Goal: Check status: Check status

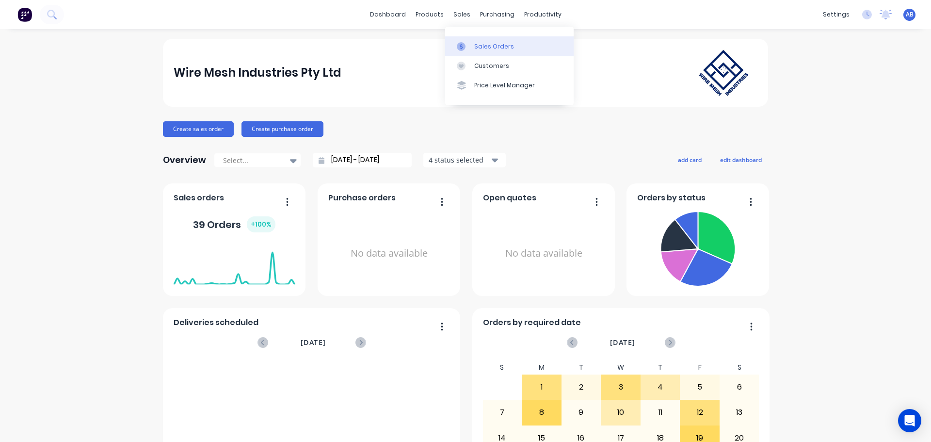
click at [487, 48] on div "Sales Orders" at bounding box center [494, 46] width 40 height 9
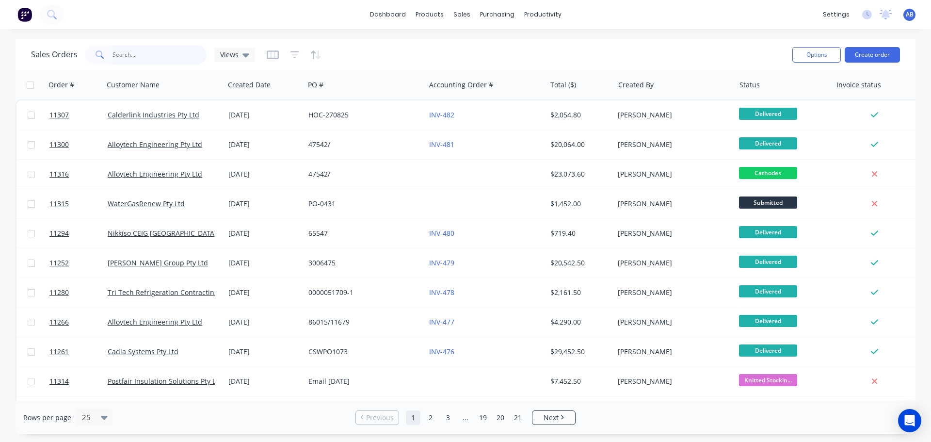
click at [132, 59] on input "text" at bounding box center [160, 54] width 95 height 19
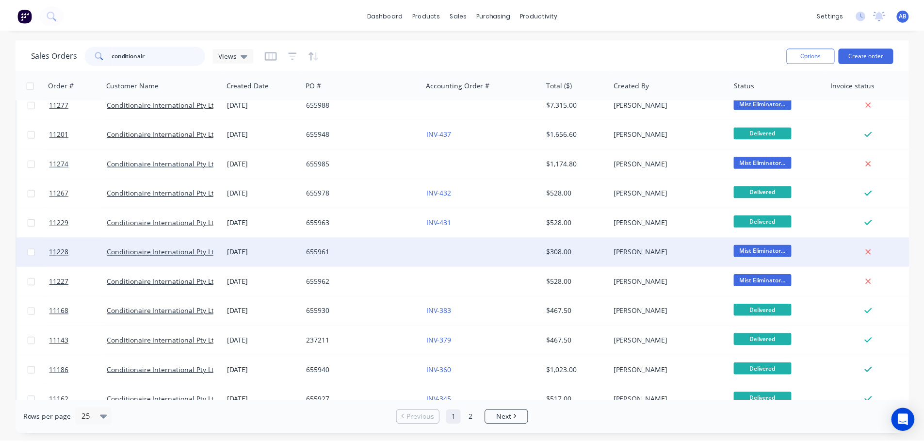
scroll to position [97, 0]
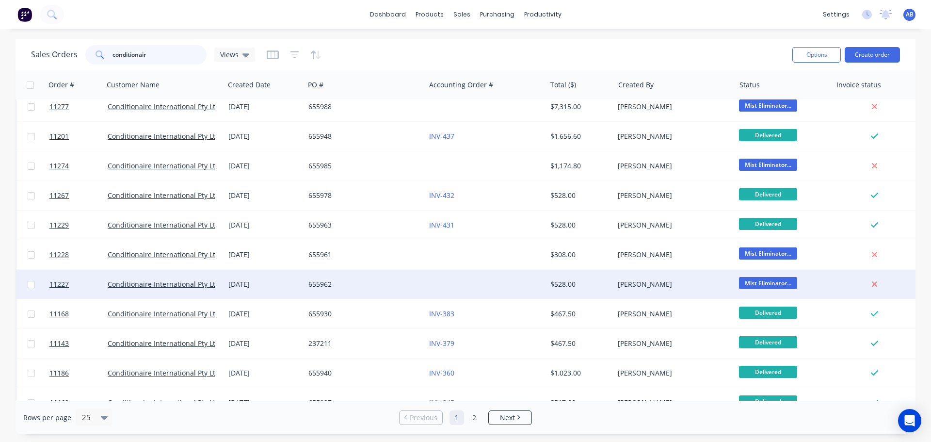
type input "conditionair"
click at [379, 280] on div "655962" at bounding box center [362, 284] width 108 height 10
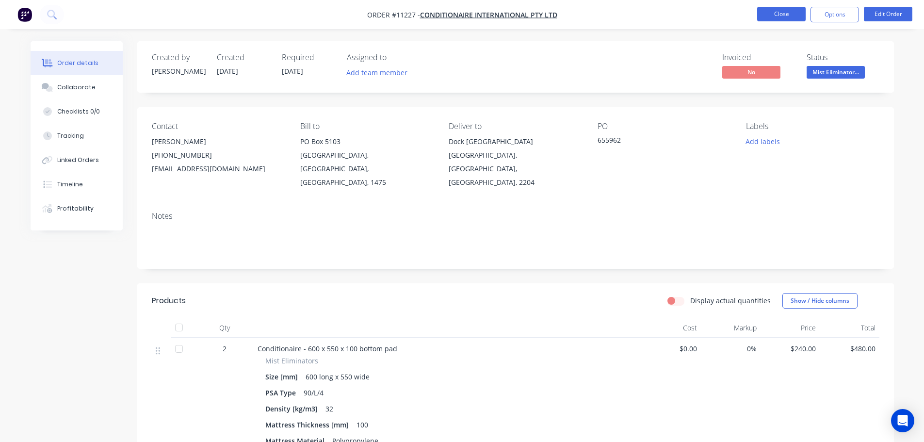
click at [775, 15] on button "Close" at bounding box center [781, 14] width 49 height 15
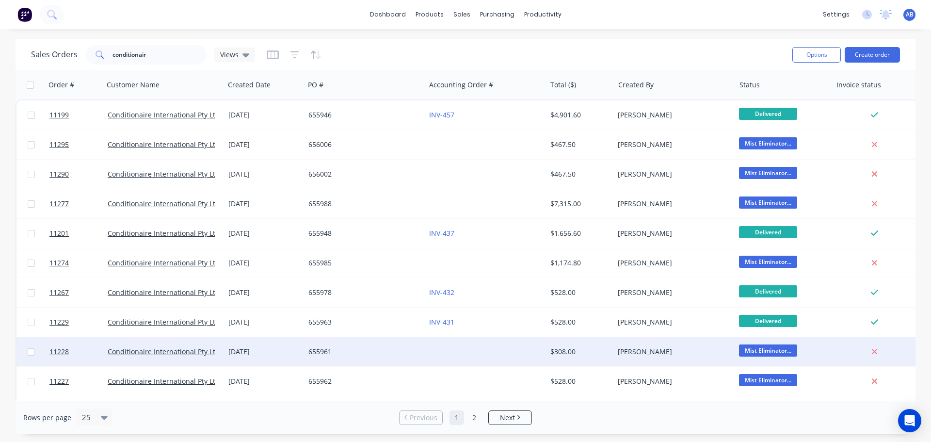
click at [452, 353] on div at bounding box center [485, 351] width 121 height 29
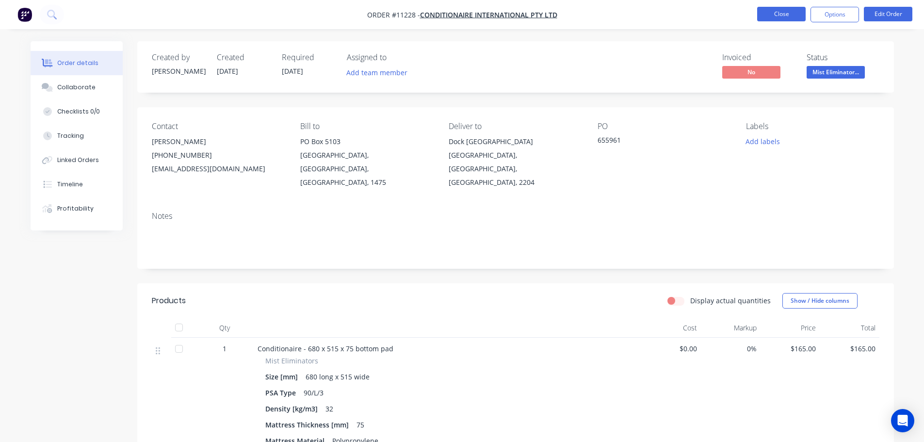
click at [768, 14] on button "Close" at bounding box center [781, 14] width 49 height 15
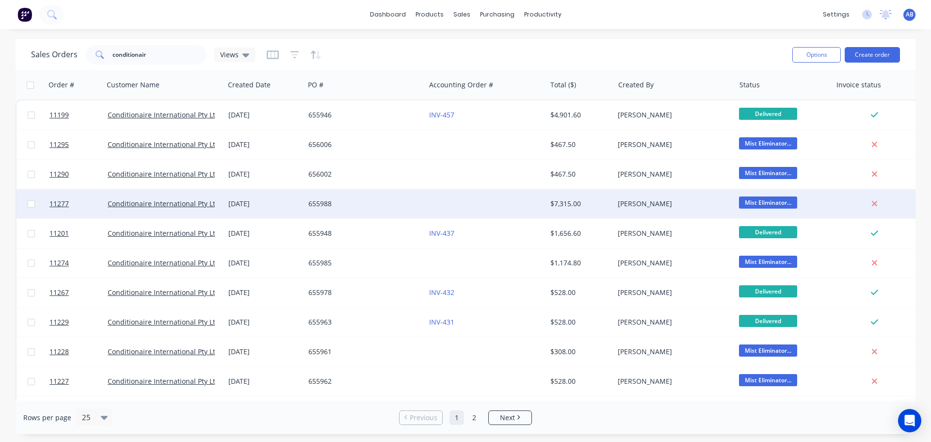
click at [444, 207] on div at bounding box center [485, 203] width 121 height 29
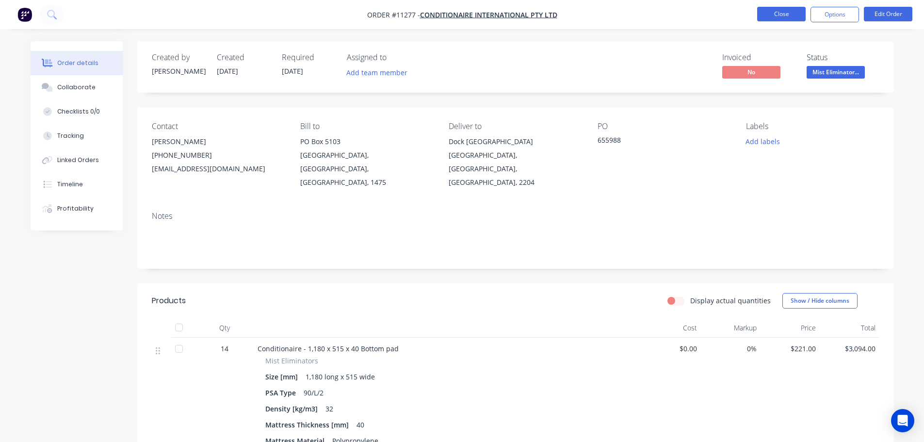
click at [778, 16] on button "Close" at bounding box center [781, 14] width 49 height 15
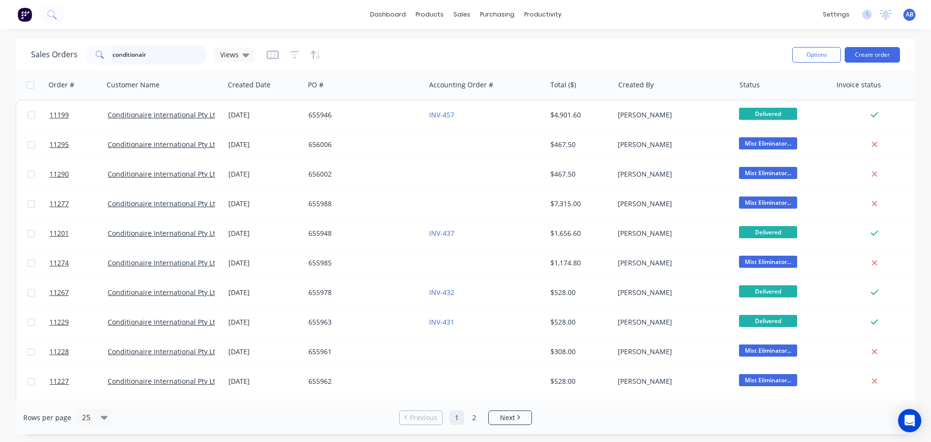
click at [160, 56] on input "conditionair" at bounding box center [160, 54] width 95 height 19
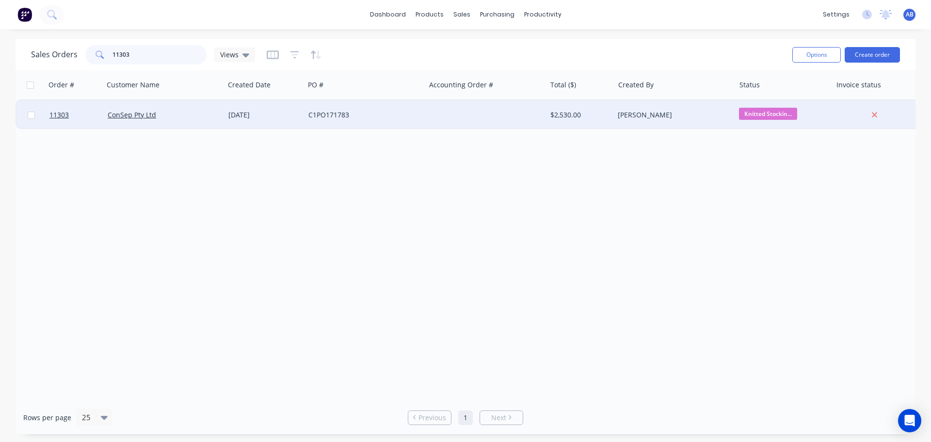
type input "11303"
click at [459, 117] on div at bounding box center [485, 114] width 121 height 29
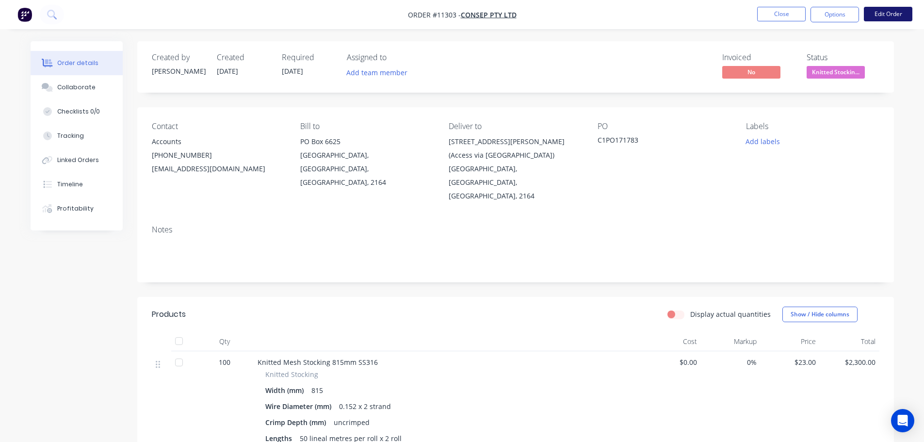
click at [888, 10] on button "Edit Order" at bounding box center [888, 14] width 49 height 15
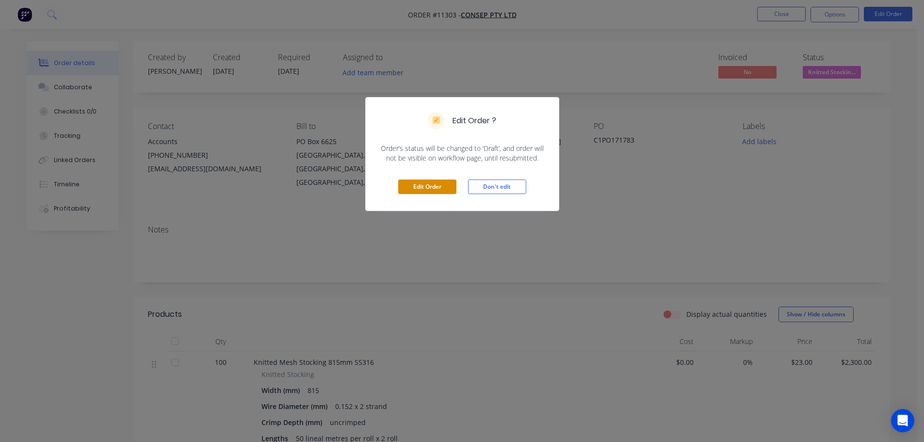
click at [418, 188] on button "Edit Order" at bounding box center [427, 186] width 58 height 15
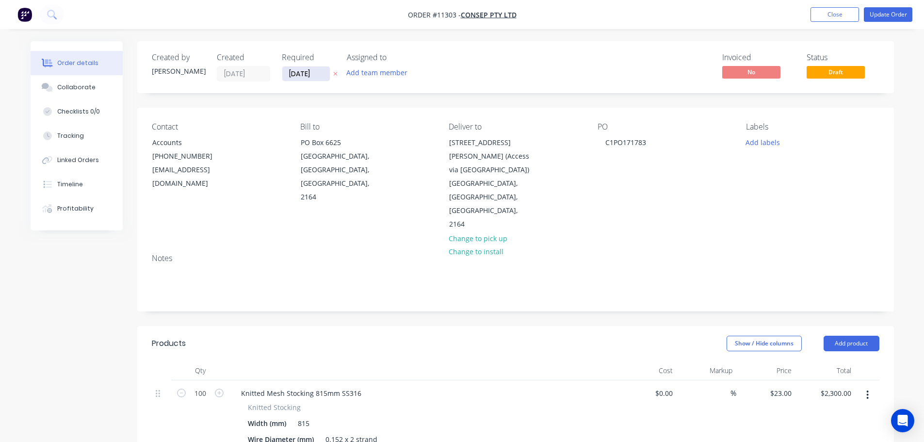
click at [304, 70] on input "[DATE]" at bounding box center [306, 73] width 48 height 15
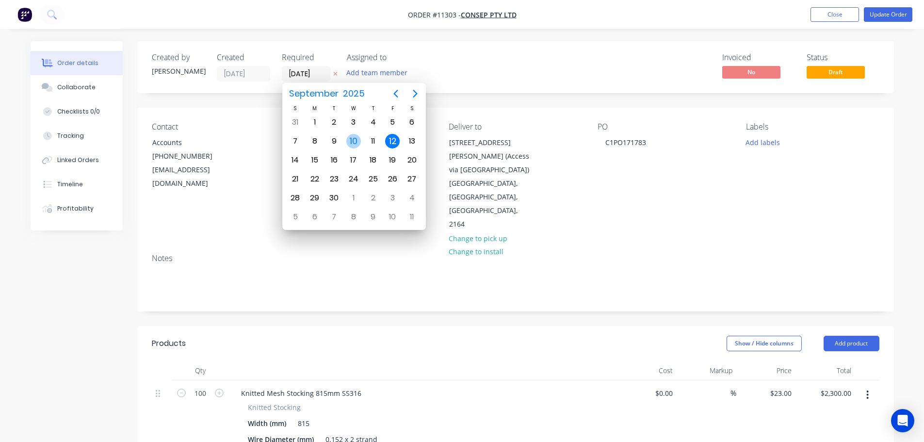
click at [352, 144] on div "10" at bounding box center [353, 141] width 15 height 15
type input "[DATE]"
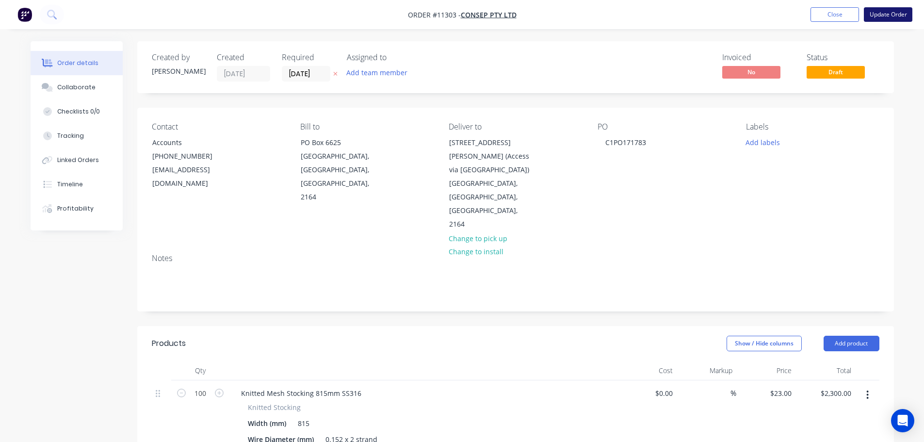
click at [887, 14] on button "Update Order" at bounding box center [888, 14] width 49 height 15
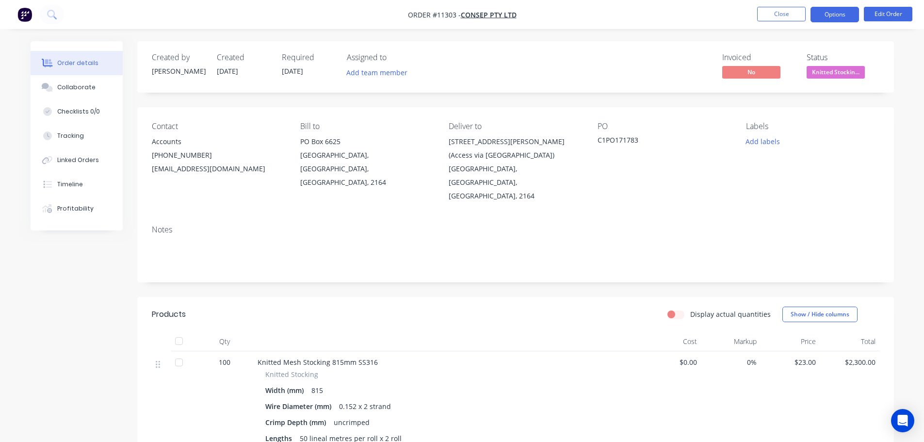
click at [828, 13] on button "Options" at bounding box center [834, 15] width 49 height 16
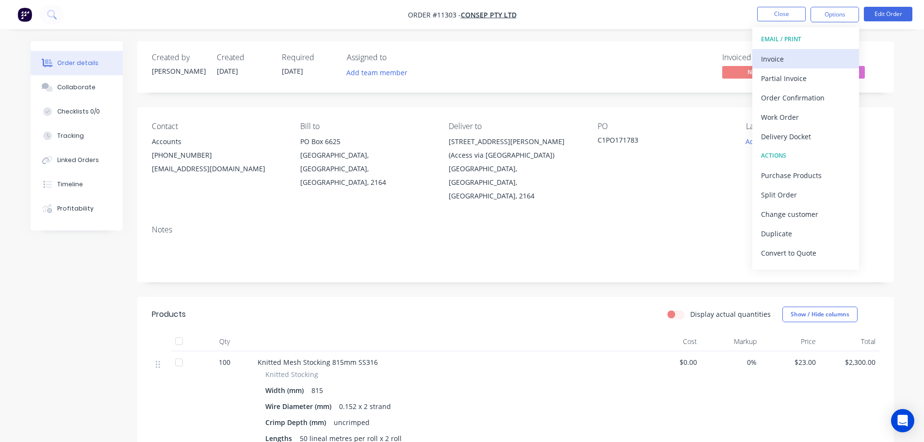
click at [783, 61] on div "Invoice" at bounding box center [805, 59] width 89 height 14
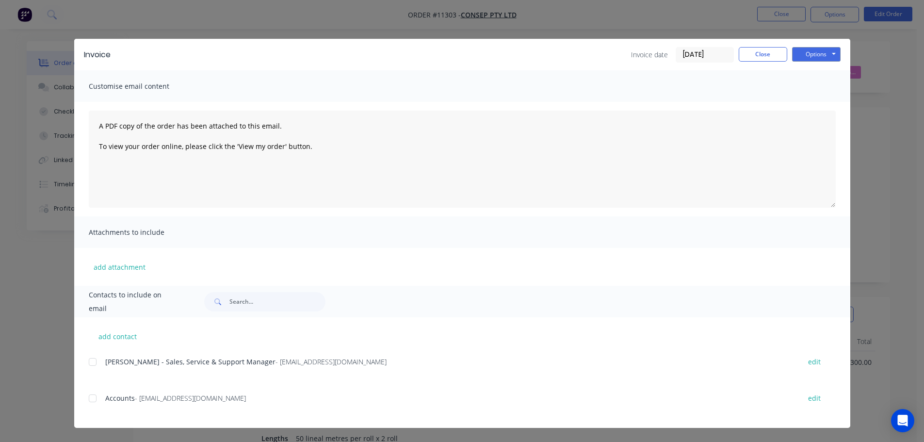
click at [94, 401] on div at bounding box center [92, 398] width 19 height 19
click at [90, 399] on div at bounding box center [92, 398] width 19 height 19
click at [94, 399] on div at bounding box center [92, 398] width 19 height 19
click at [829, 54] on button "Options" at bounding box center [816, 54] width 49 height 15
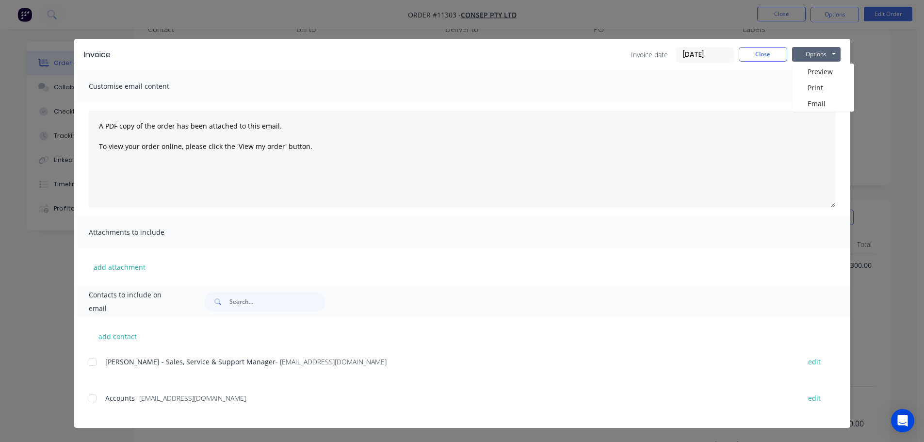
click at [90, 400] on div at bounding box center [92, 398] width 19 height 19
click at [818, 49] on button "Options" at bounding box center [816, 54] width 49 height 15
click at [813, 107] on button "Email" at bounding box center [823, 104] width 62 height 16
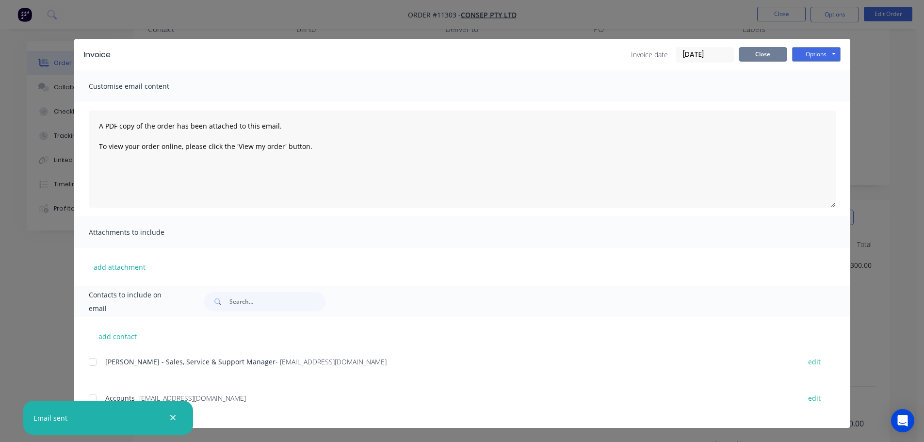
click at [771, 54] on button "Close" at bounding box center [763, 54] width 49 height 15
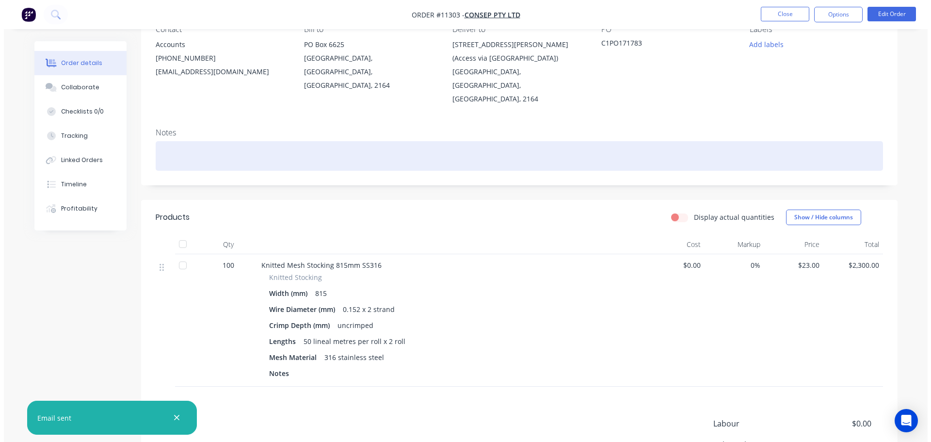
scroll to position [0, 0]
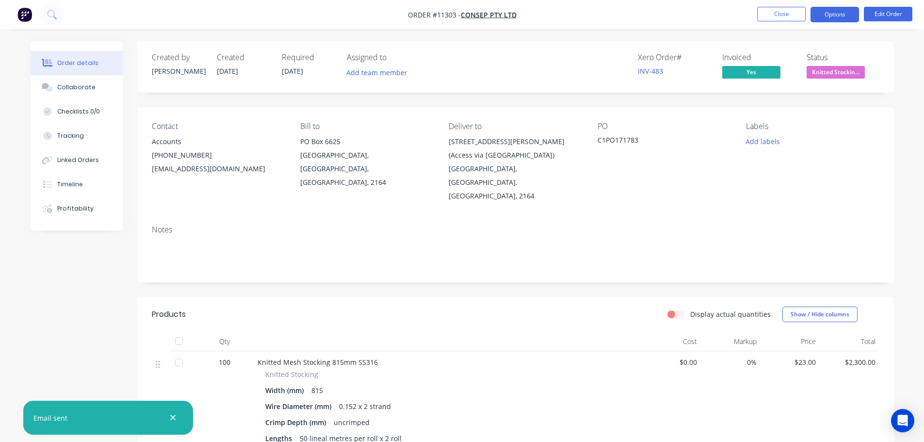
click at [831, 14] on button "Options" at bounding box center [834, 15] width 49 height 16
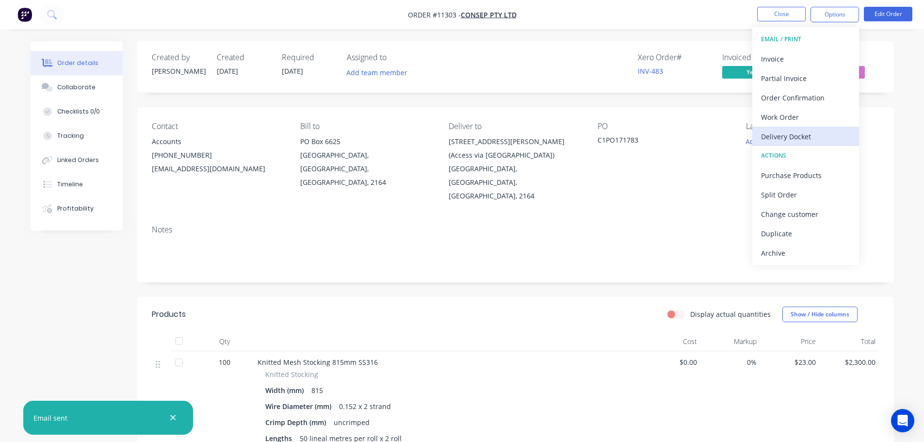
click at [793, 135] on div "Delivery Docket" at bounding box center [805, 137] width 89 height 14
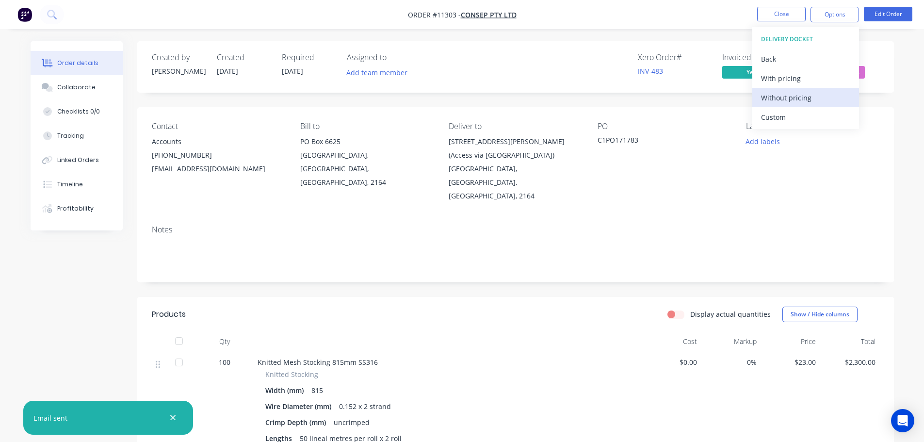
click at [785, 98] on div "Without pricing" at bounding box center [805, 98] width 89 height 14
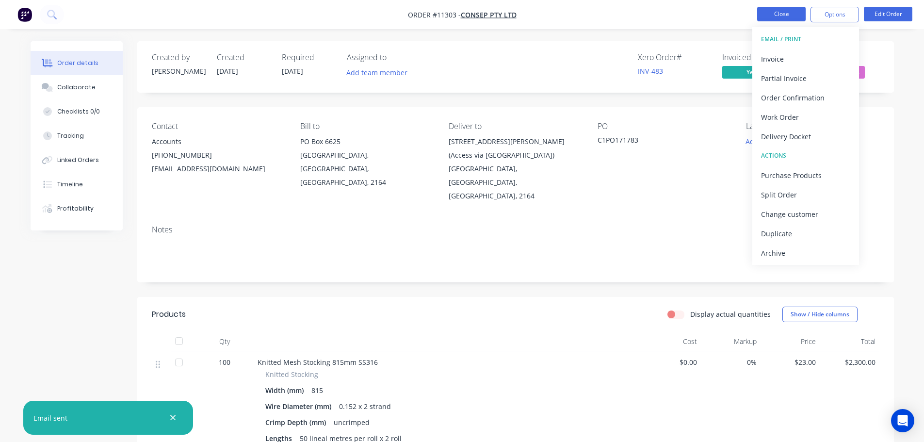
click at [782, 13] on button "Close" at bounding box center [781, 14] width 49 height 15
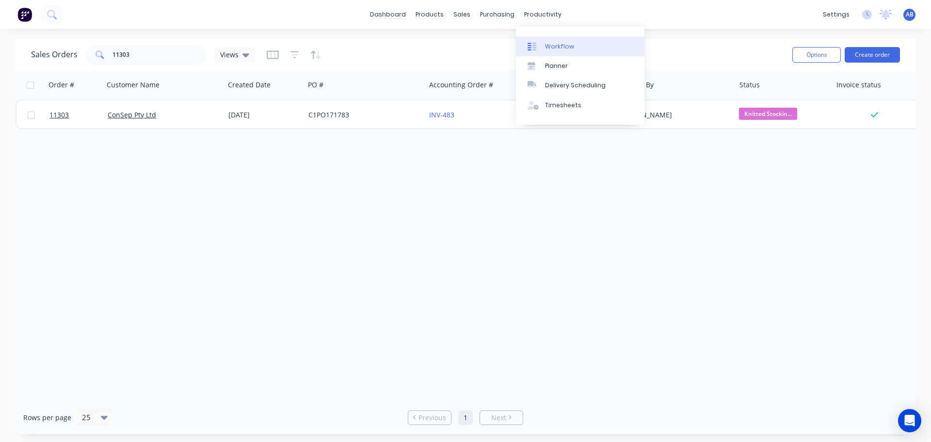
click at [555, 43] on div "Workflow" at bounding box center [559, 46] width 29 height 9
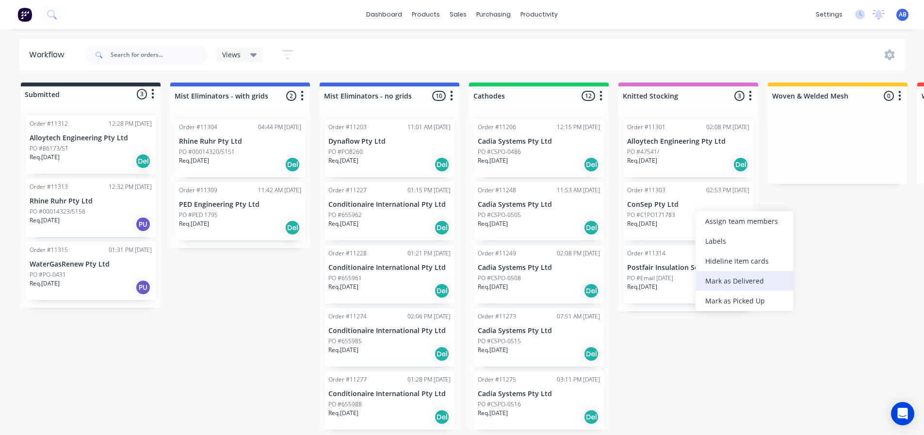
click at [721, 286] on div "Mark as Delivered" at bounding box center [744, 281] width 97 height 20
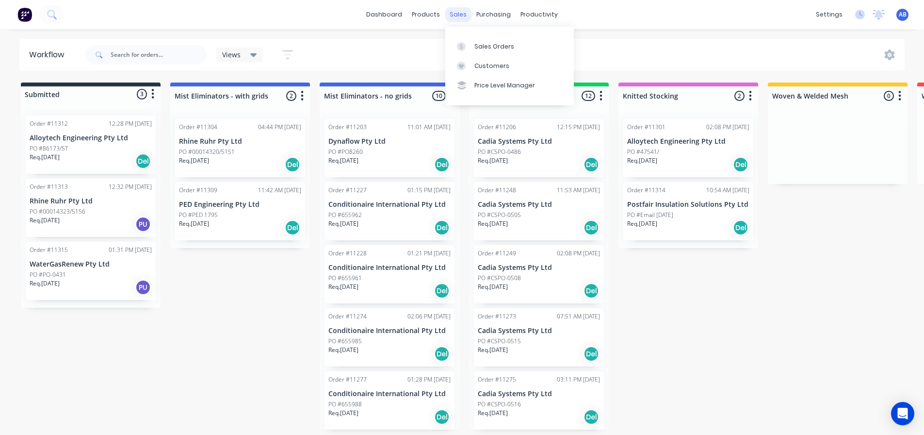
click at [457, 16] on div "sales" at bounding box center [458, 14] width 27 height 15
click at [477, 44] on div "Sales Orders" at bounding box center [494, 46] width 40 height 9
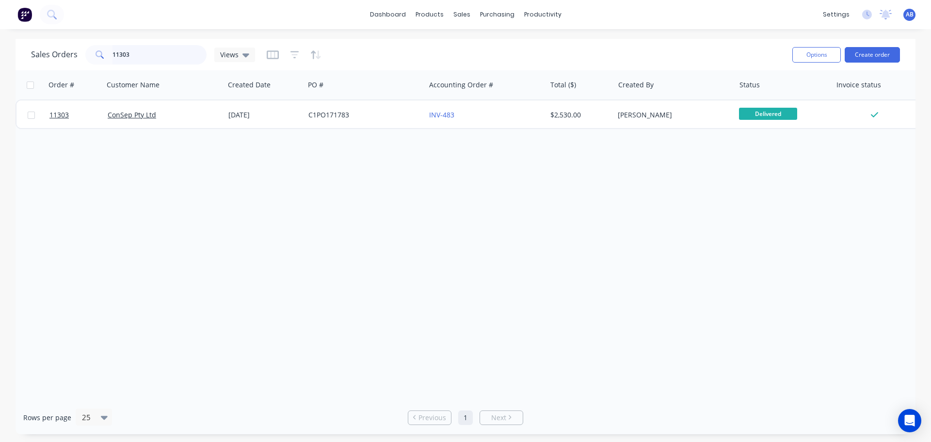
click at [158, 56] on input "11303" at bounding box center [160, 54] width 95 height 19
click at [158, 55] on input "11303" at bounding box center [160, 54] width 95 height 19
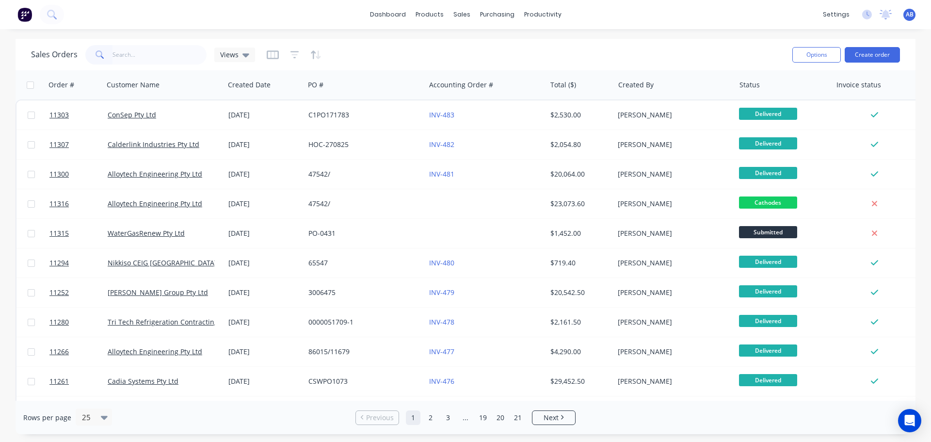
click at [23, 16] on img at bounding box center [24, 14] width 15 height 15
click at [20, 8] on img at bounding box center [24, 14] width 15 height 15
